Goal: Information Seeking & Learning: Check status

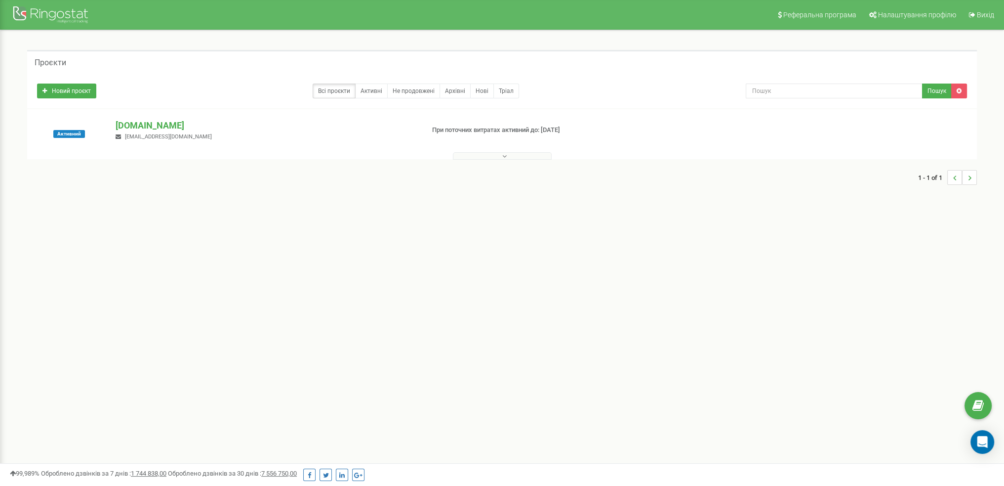
click at [144, 124] on p "[DOMAIN_NAME]" at bounding box center [266, 125] width 300 height 13
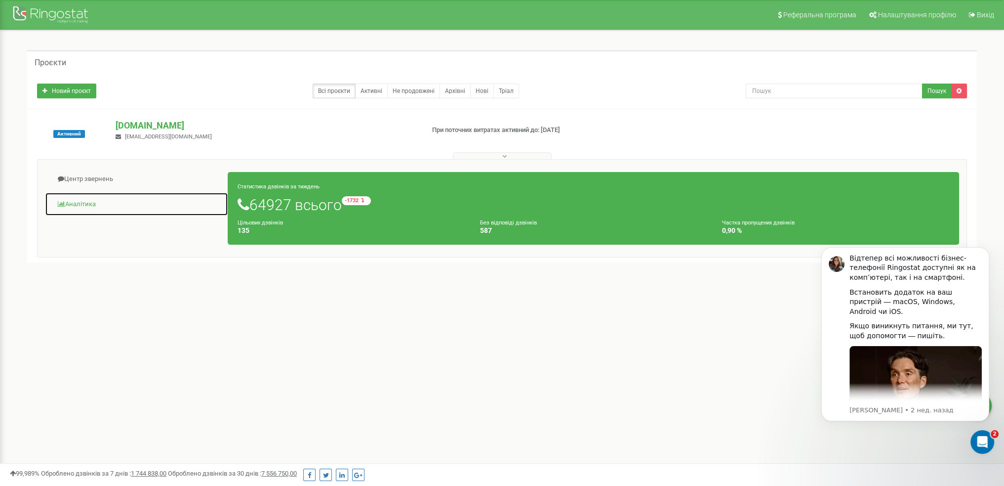
click at [85, 201] on link "Аналiтика" at bounding box center [136, 204] width 183 height 24
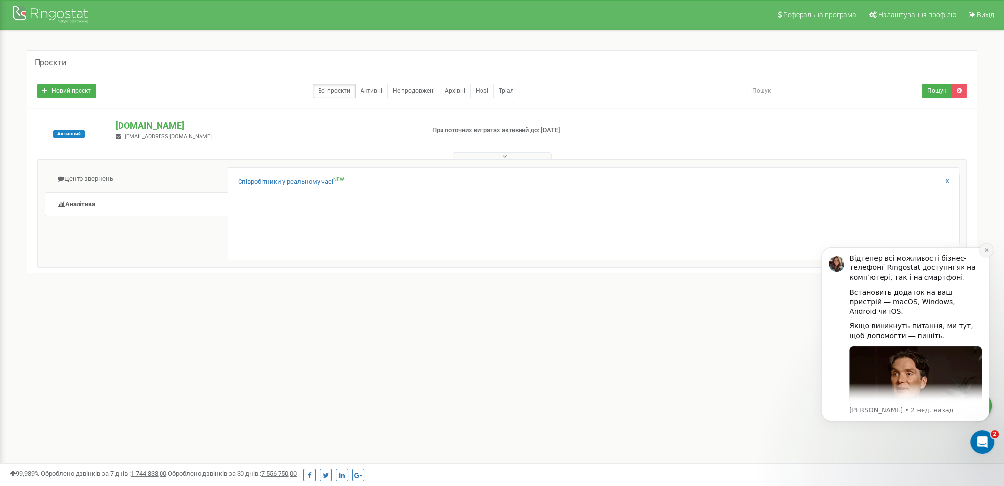
click at [990, 251] on button "Dismiss notification" at bounding box center [986, 250] width 13 height 13
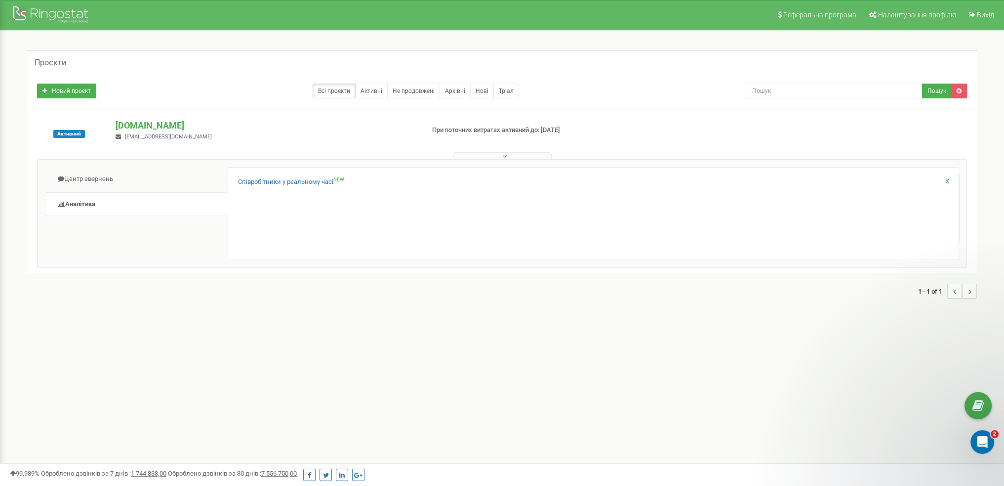
drag, startPoint x: 386, startPoint y: 318, endPoint x: 389, endPoint y: 306, distance: 12.3
click at [386, 317] on div "Проєкти Новий проєкт Всі проєкти Активні Не продовжені Архівні [GEOGRAPHIC_DATA…" at bounding box center [501, 179] width 989 height 298
click at [296, 180] on link "Співробітники у реальному часі NEW" at bounding box center [291, 181] width 106 height 9
click at [374, 93] on link "Активні" at bounding box center [371, 90] width 33 height 15
click at [334, 91] on link "Всі проєкти" at bounding box center [334, 90] width 43 height 15
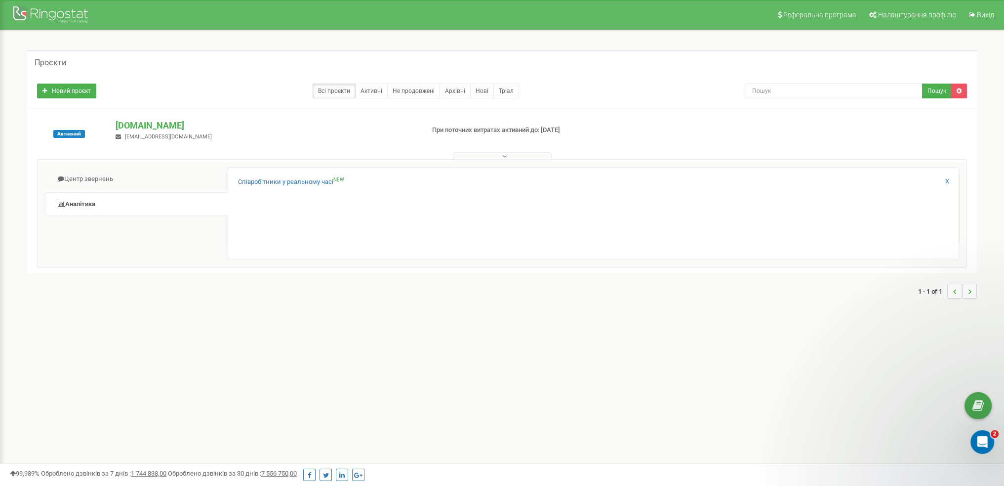
click at [520, 155] on button at bounding box center [502, 155] width 99 height 7
click at [506, 156] on icon at bounding box center [504, 156] width 4 height 7
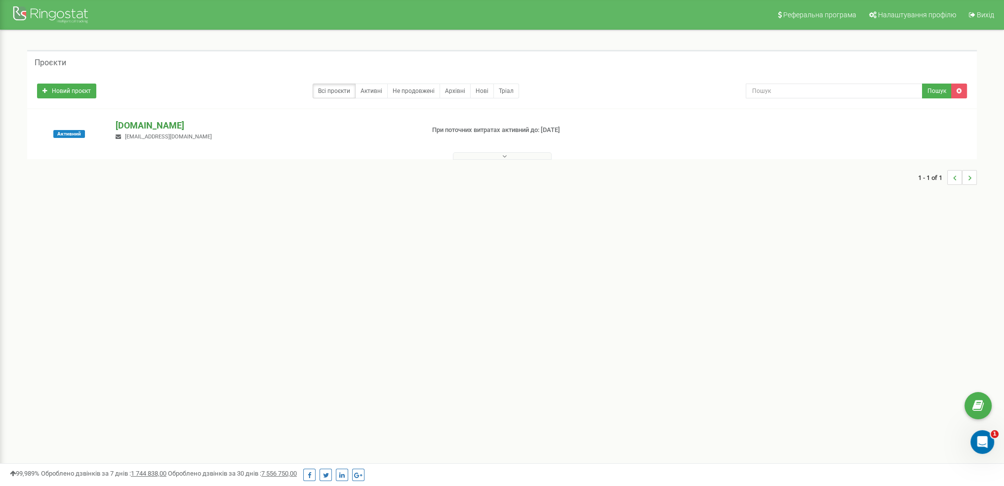
click at [143, 127] on p "[DOMAIN_NAME]" at bounding box center [266, 125] width 300 height 13
click at [144, 121] on p "[DOMAIN_NAME]" at bounding box center [266, 125] width 300 height 13
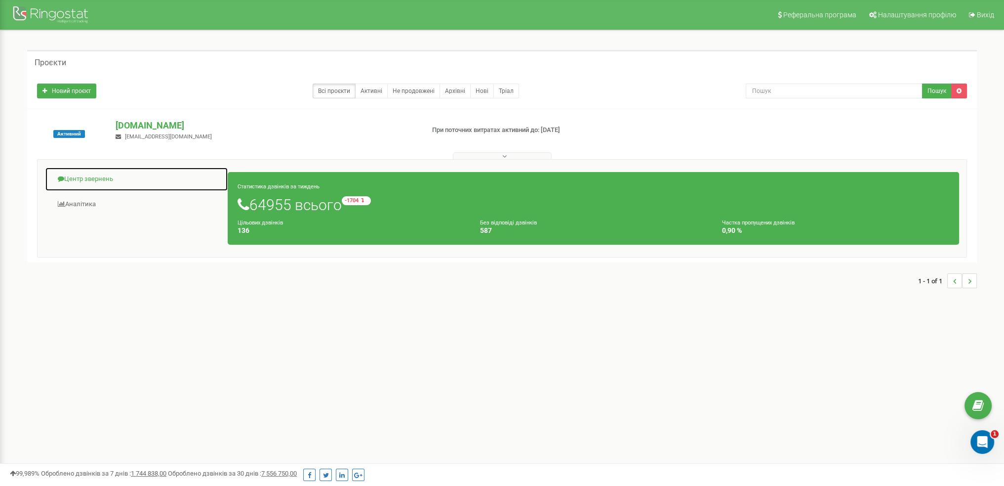
click at [79, 175] on link "Центр звернень" at bounding box center [136, 179] width 183 height 24
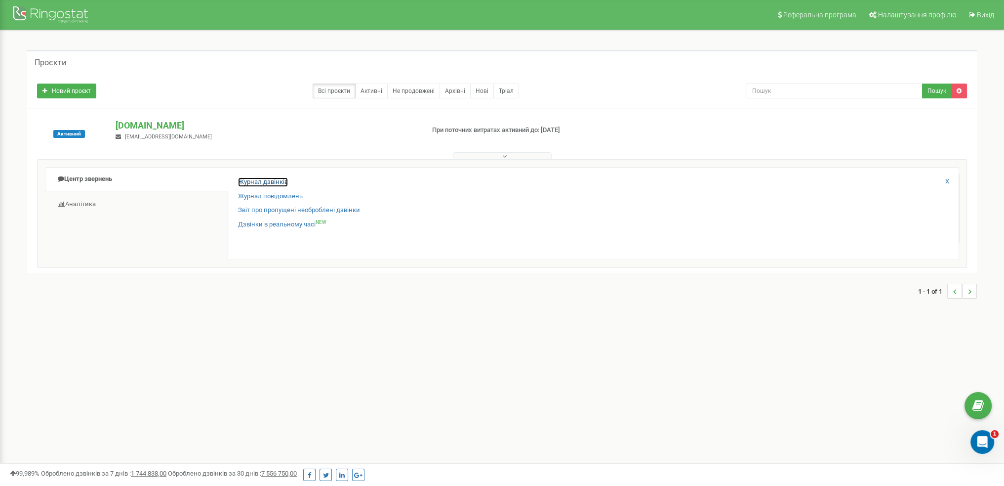
click at [284, 179] on link "Журнал дзвінків" at bounding box center [263, 181] width 50 height 9
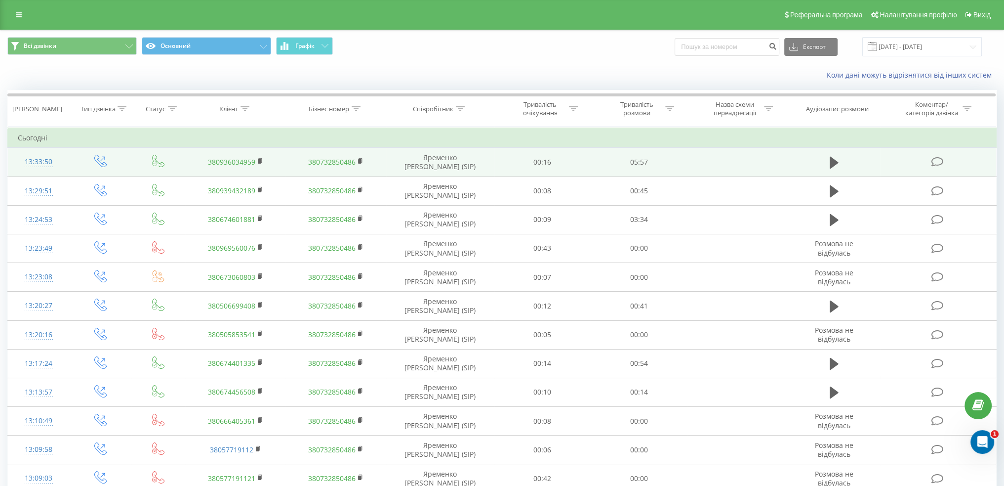
click at [500, 158] on td "00:16" at bounding box center [542, 162] width 96 height 29
drag, startPoint x: 512, startPoint y: 158, endPoint x: 495, endPoint y: 158, distance: 17.3
click at [495, 158] on td "00:16" at bounding box center [542, 162] width 96 height 29
click at [509, 163] on td "00:16" at bounding box center [542, 162] width 96 height 29
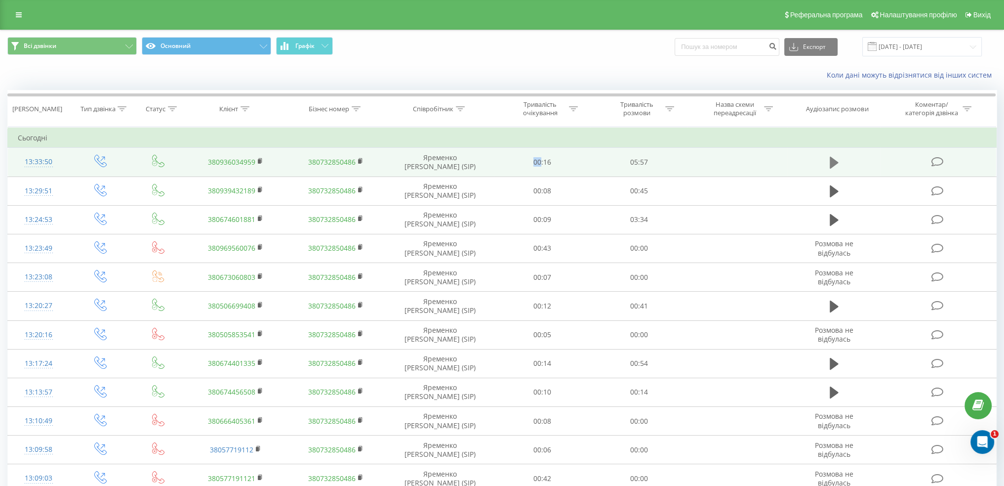
click at [836, 162] on icon at bounding box center [834, 163] width 9 height 12
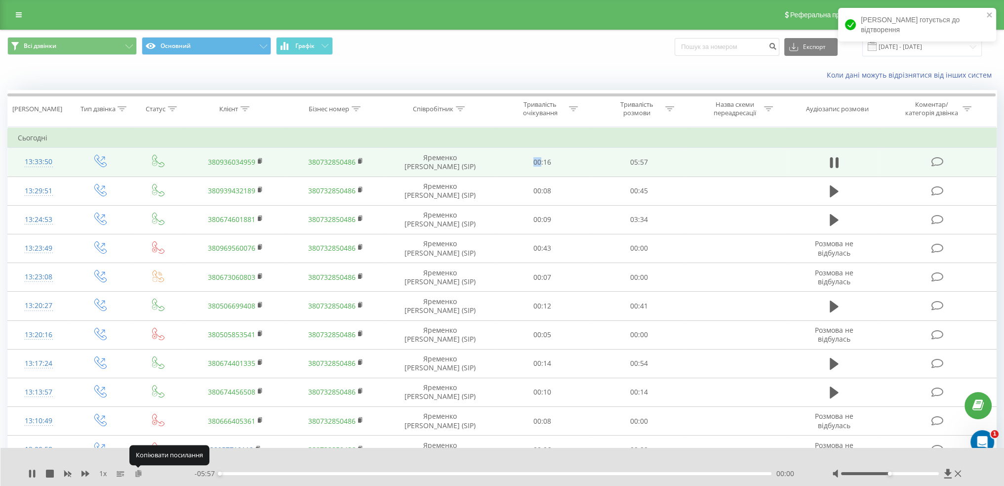
click at [136, 475] on icon at bounding box center [138, 472] width 8 height 7
drag, startPoint x: 369, startPoint y: 478, endPoint x: 378, endPoint y: 475, distance: 9.2
click at [369, 478] on div "- 05:55 00:01 00:01" at bounding box center [501, 473] width 613 height 10
click at [381, 475] on div "- 05:55 00:02 00:02" at bounding box center [501, 473] width 613 height 10
click at [389, 472] on div "00:02" at bounding box center [496, 473] width 552 height 3
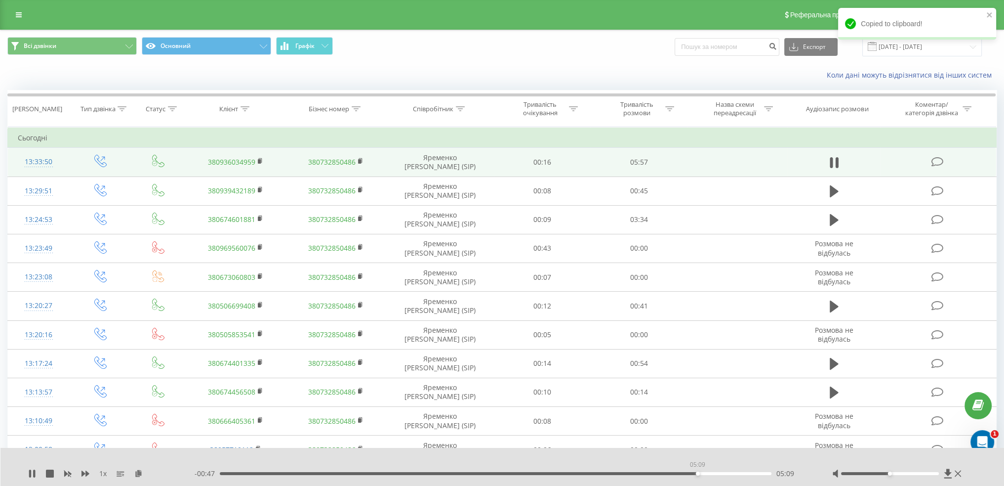
click at [697, 474] on div "05:09" at bounding box center [496, 473] width 552 height 3
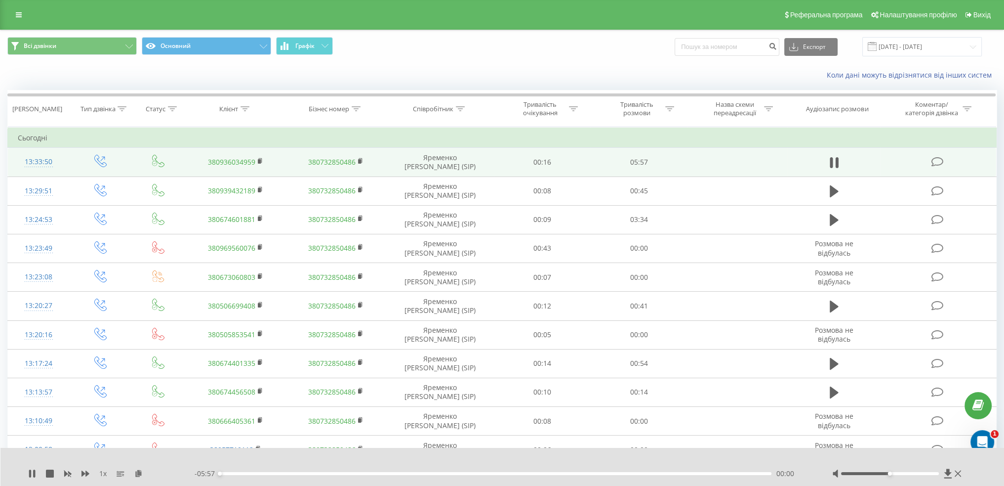
drag, startPoint x: 680, startPoint y: 471, endPoint x: 666, endPoint y: 474, distance: 14.1
click at [666, 474] on div "- 05:57 00:00 00:00" at bounding box center [501, 473] width 613 height 10
click at [666, 474] on div "00:00" at bounding box center [496, 473] width 552 height 3
click at [544, 472] on div "00:00" at bounding box center [496, 473] width 552 height 3
click at [535, 476] on div "- 05:57 00:00 00:00" at bounding box center [501, 473] width 613 height 10
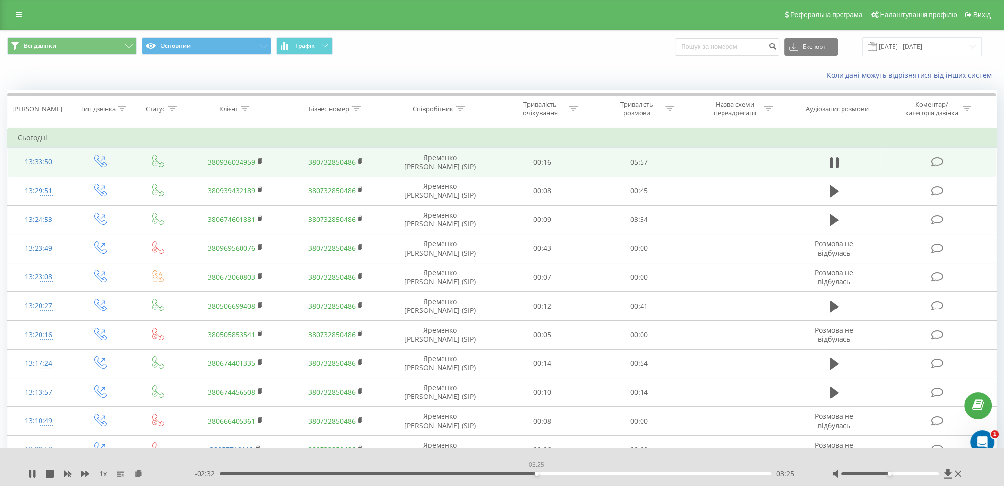
click at [536, 473] on div "03:25" at bounding box center [496, 473] width 552 height 3
click at [36, 475] on div "1 x" at bounding box center [111, 473] width 166 height 10
click at [36, 474] on icon at bounding box center [32, 473] width 8 height 8
